Goal: Find contact information: Obtain details needed to contact an individual or organization

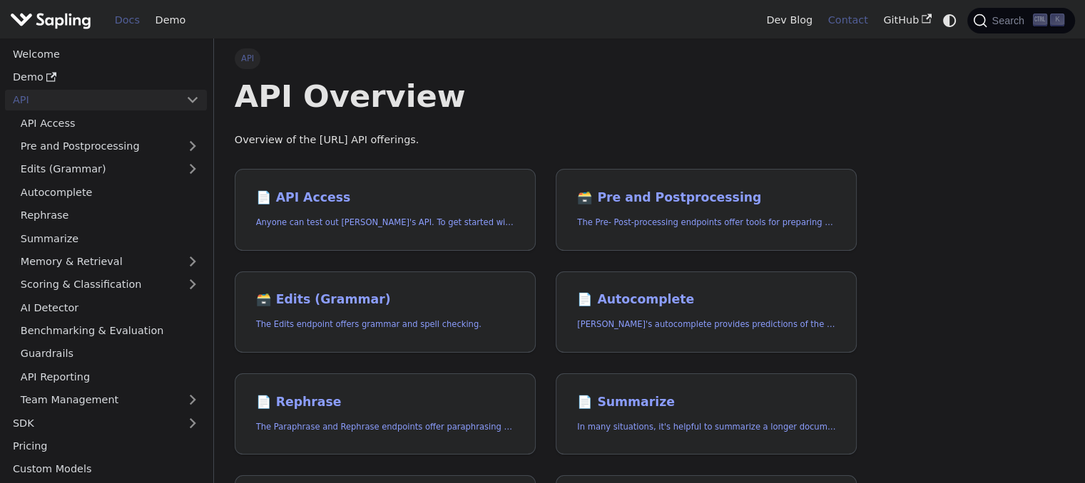
click at [858, 16] on link "Contact" at bounding box center [848, 20] width 56 height 22
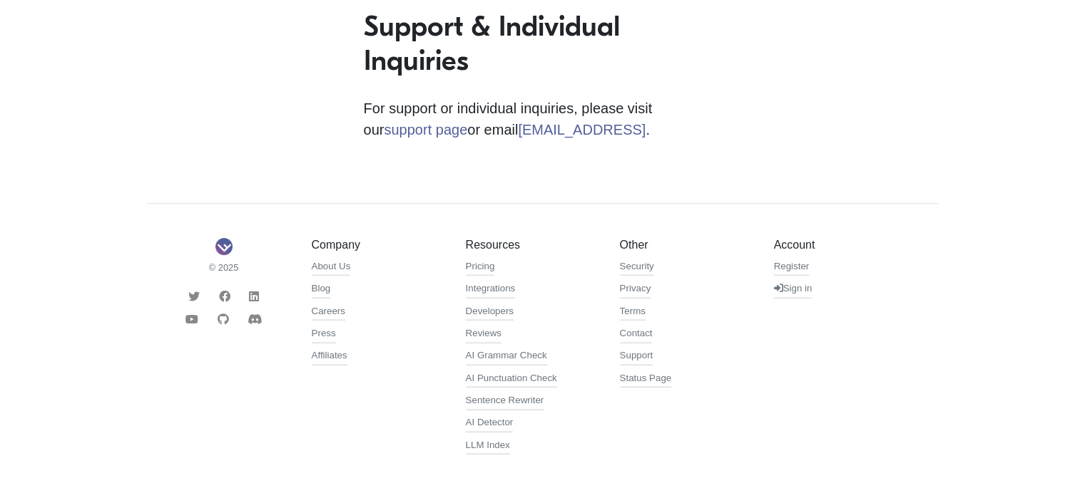
scroll to position [485, 0]
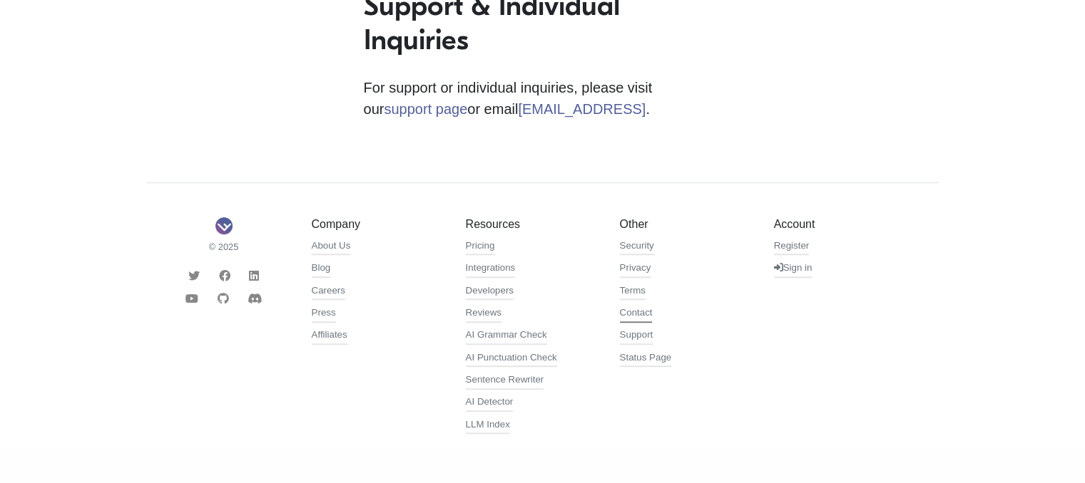
click at [635, 317] on link "Contact" at bounding box center [636, 314] width 33 height 17
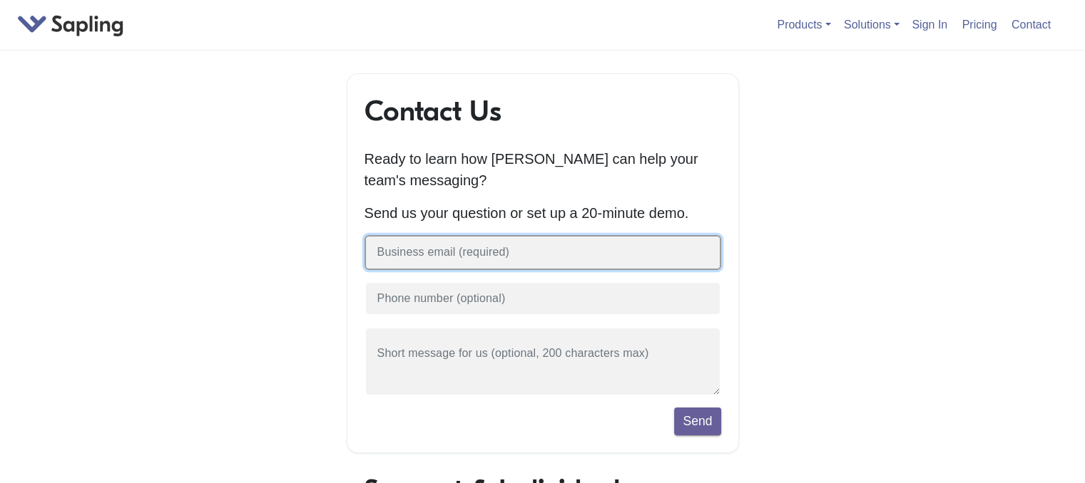
click at [479, 257] on input "text" at bounding box center [542, 252] width 357 height 35
type input "d"
click at [430, 252] on input "text" at bounding box center [542, 252] width 357 height 35
paste input "developer@angelsfoundationindia.org"
type input "developer@angelsfoundationindia.org"
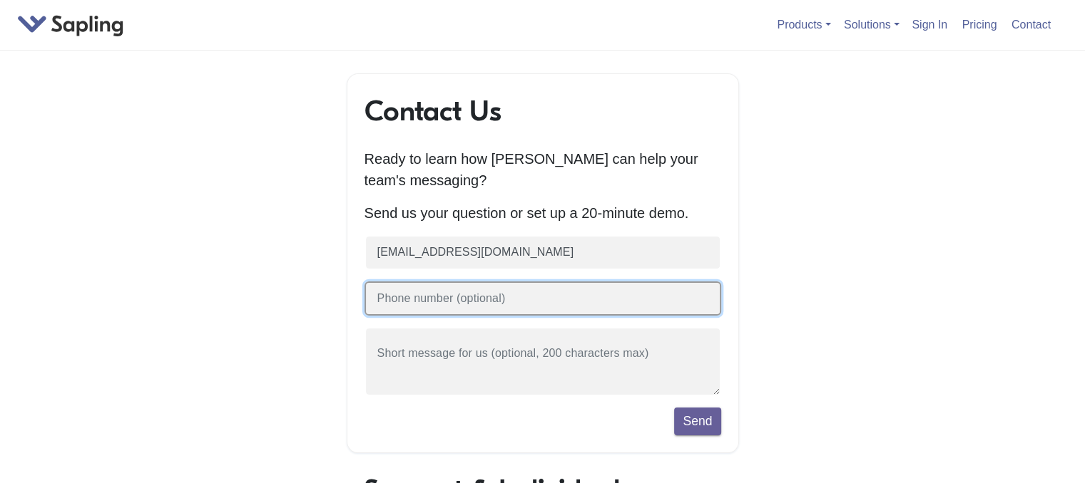
click at [509, 309] on input "text" at bounding box center [542, 299] width 357 height 35
type input "79058 81802"
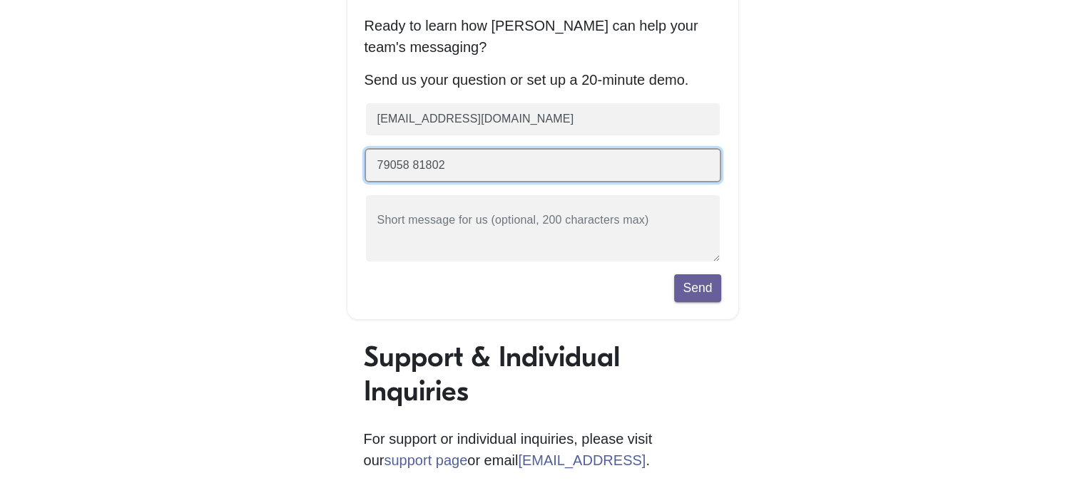
scroll to position [143, 0]
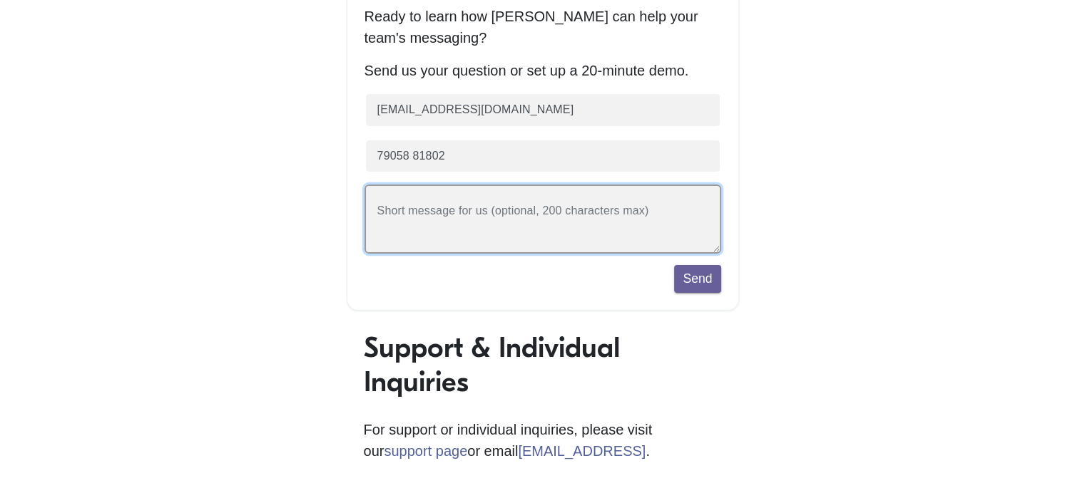
drag, startPoint x: 463, startPoint y: 209, endPoint x: 464, endPoint y: 223, distance: 14.3
click at [463, 209] on textarea at bounding box center [542, 219] width 357 height 69
paste textarea "We are a registered NGO working towards student skill development and are curre…"
type textarea "W"
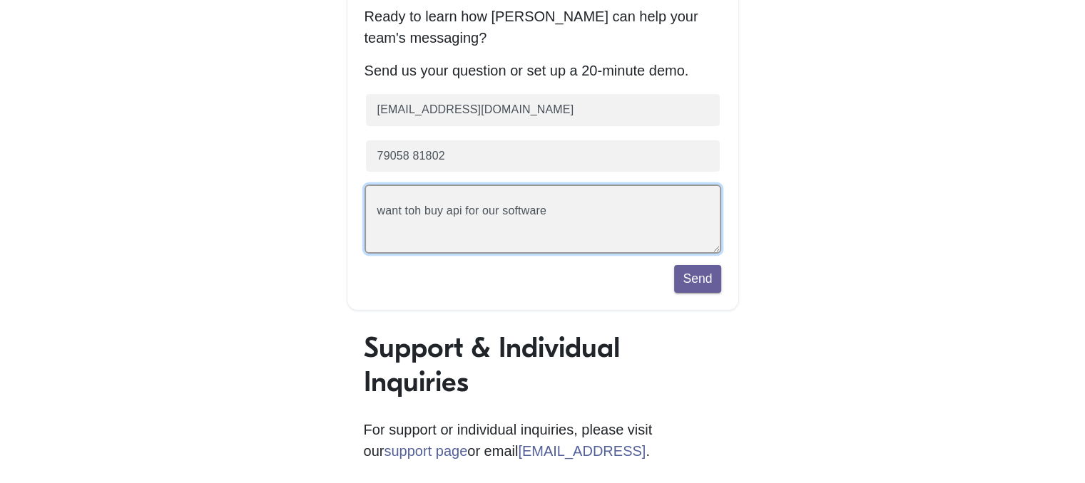
click at [426, 211] on textarea "want toh buy api for our software" at bounding box center [542, 219] width 357 height 69
type textarea "want to buy api for our software"
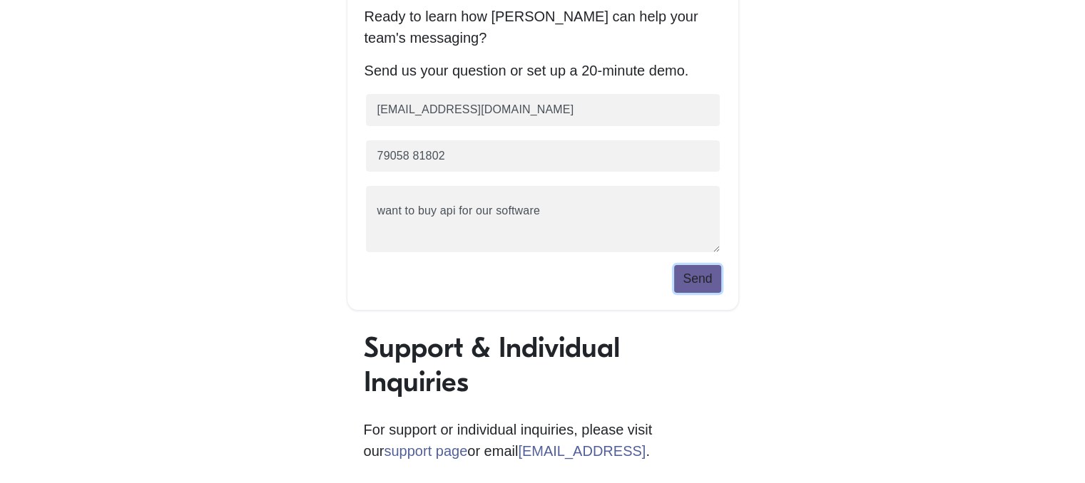
click at [690, 275] on button "Send" at bounding box center [697, 278] width 46 height 27
